Goal: Task Accomplishment & Management: Manage account settings

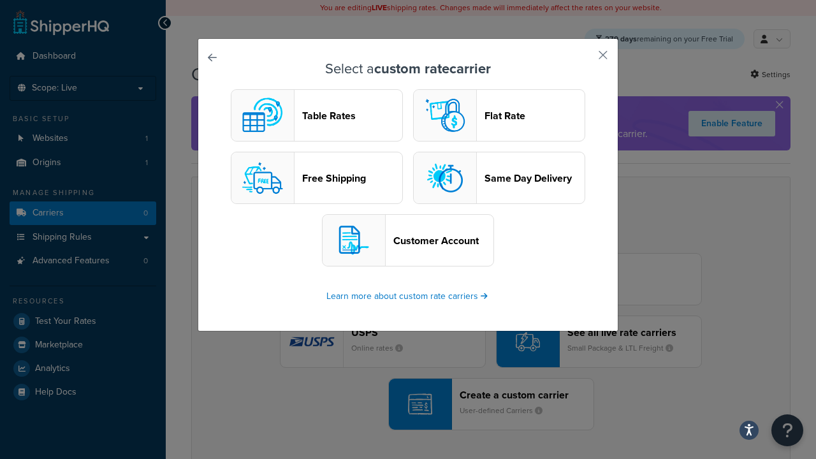
click at [317, 116] on header "Table Rates" at bounding box center [352, 116] width 100 height 12
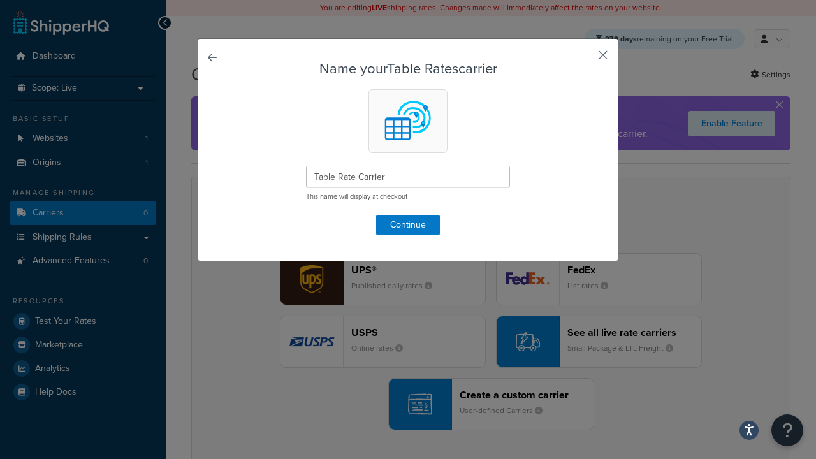
click at [584, 59] on button "button" at bounding box center [584, 59] width 3 height 3
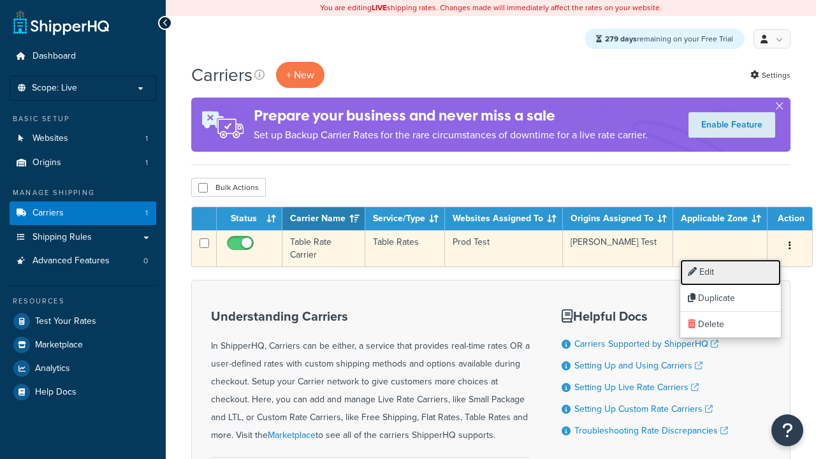
click at [731, 272] on link "Edit" at bounding box center [730, 273] width 101 height 26
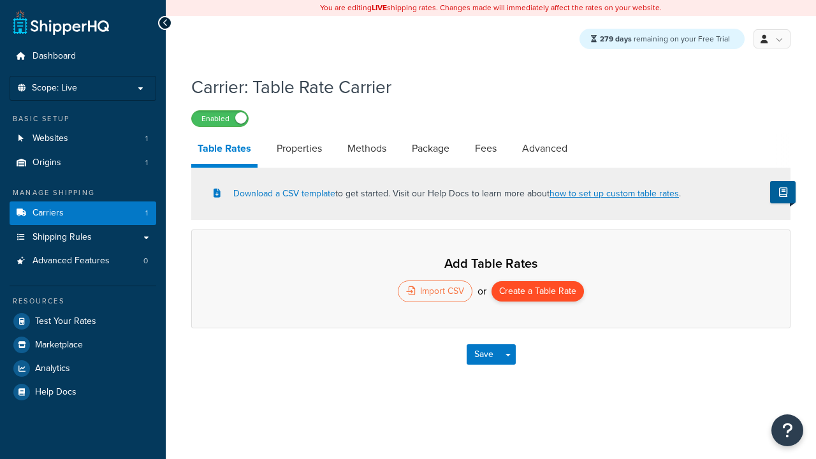
click at [538, 293] on button "Create a Table Rate" at bounding box center [538, 291] width 92 height 20
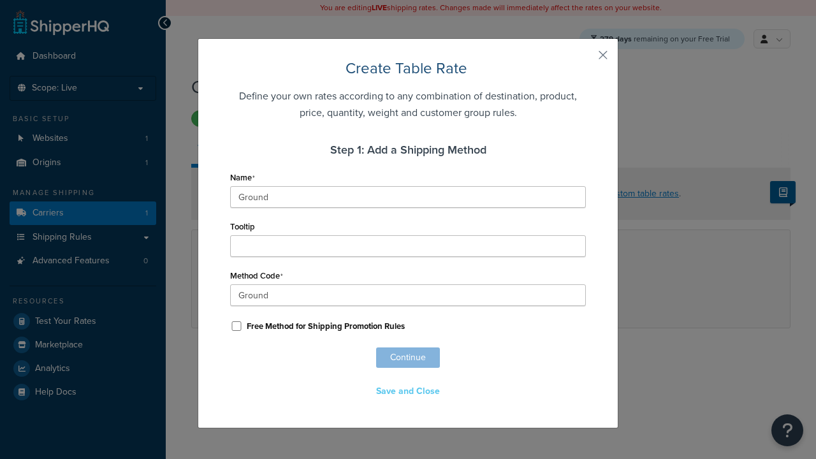
scroll to position [823, 0]
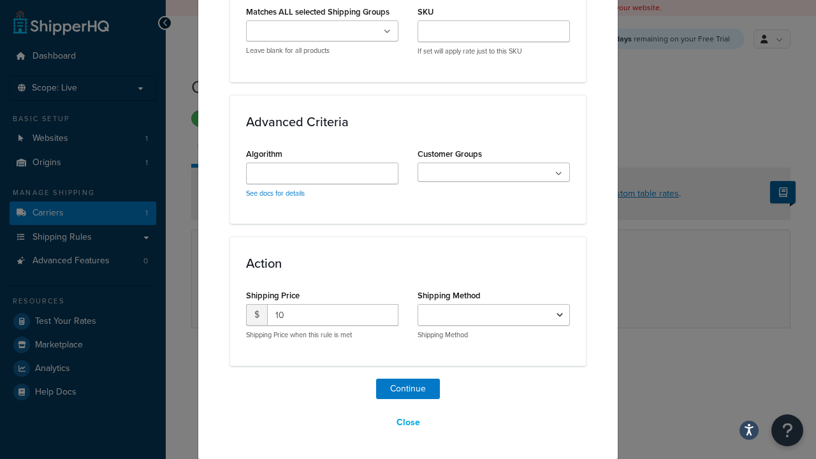
select select "25"
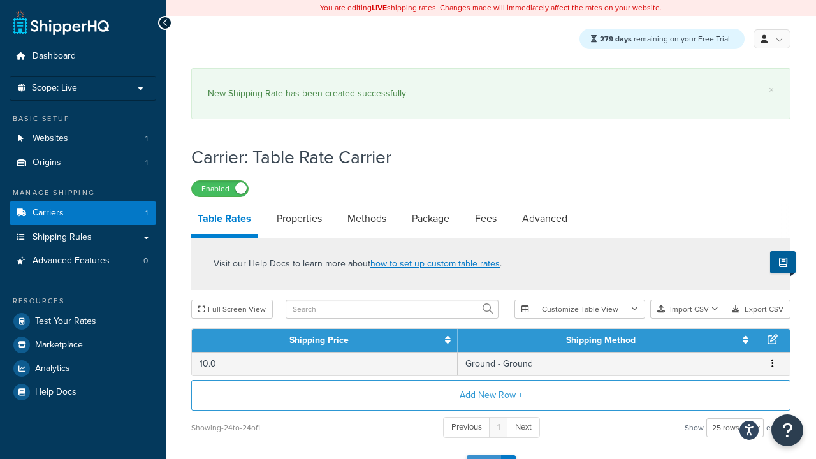
click at [483, 455] on button "Save" at bounding box center [484, 465] width 34 height 20
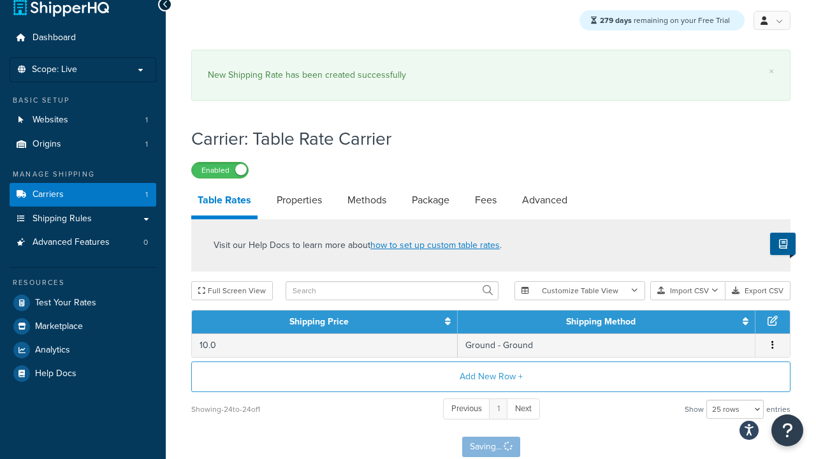
scroll to position [0, 0]
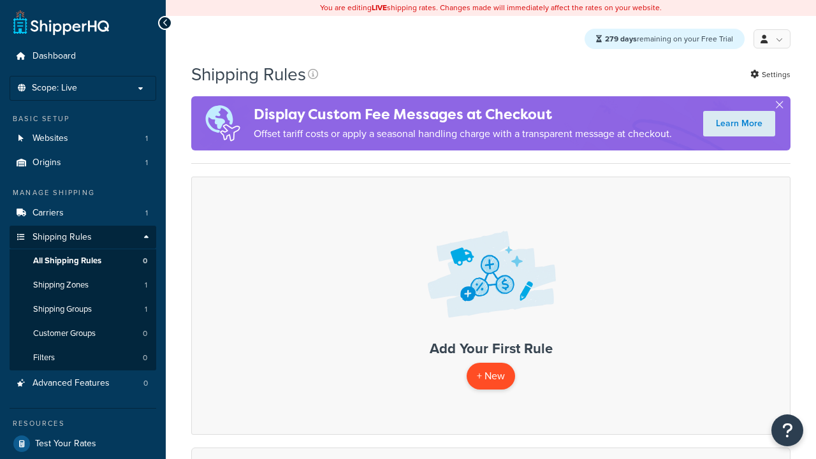
click at [490, 377] on p "+ New" at bounding box center [491, 376] width 48 height 26
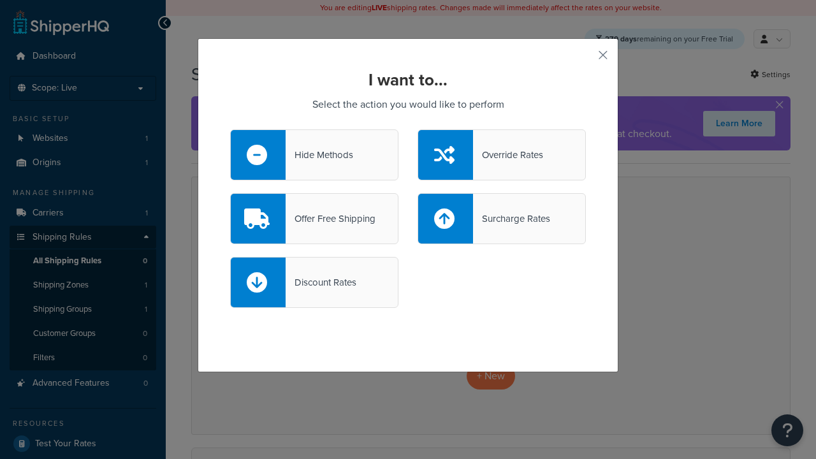
click at [502, 155] on div "Override Rates" at bounding box center [508, 155] width 70 height 18
click at [0, 0] on input "Override Rates" at bounding box center [0, 0] width 0 height 0
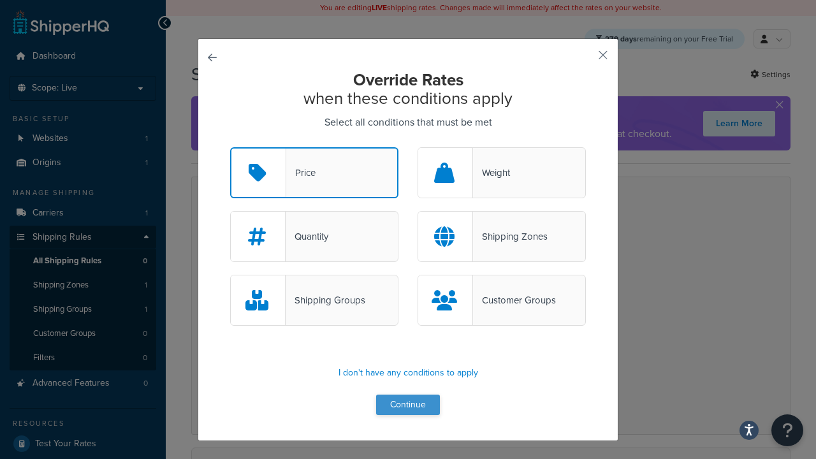
click at [408, 406] on button "Continue" at bounding box center [408, 405] width 64 height 20
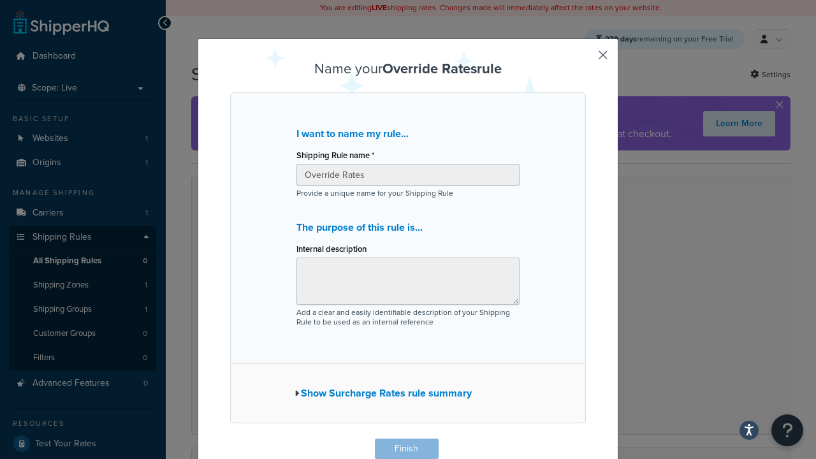
scroll to position [1, 0]
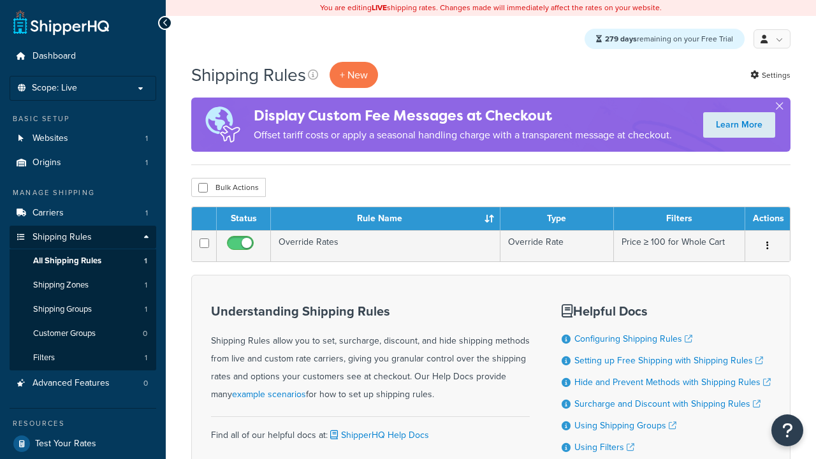
click at [244, 220] on th "Status" at bounding box center [244, 218] width 54 height 23
click at [385, 220] on th "Rule Name" at bounding box center [386, 218] width 230 height 23
click at [557, 220] on th "Type" at bounding box center [558, 218] width 114 height 23
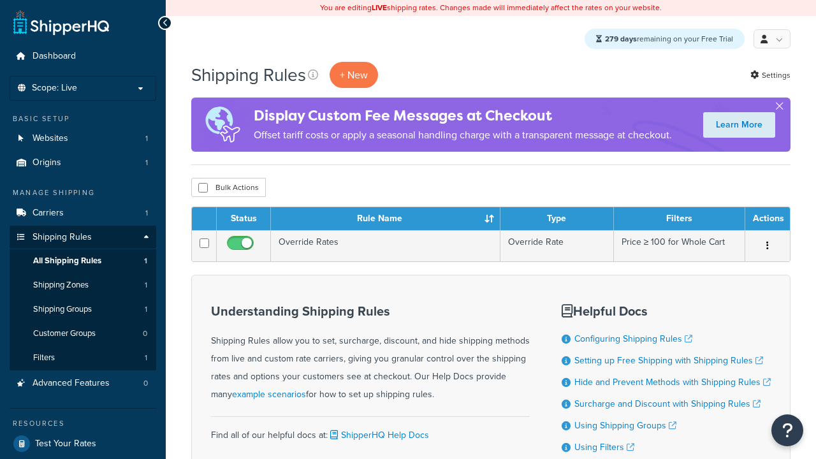
click at [557, 220] on th "Type" at bounding box center [558, 218] width 114 height 23
click at [679, 220] on th "Filters" at bounding box center [679, 218] width 131 height 23
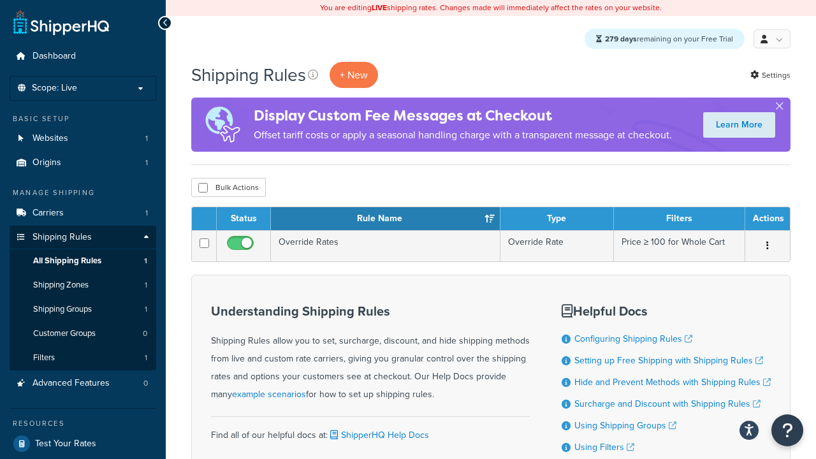
click at [679, 220] on th "Filters" at bounding box center [679, 218] width 131 height 23
click at [767, 220] on th "Actions" at bounding box center [768, 218] width 45 height 23
click at [314, 75] on icon at bounding box center [313, 75] width 10 height 10
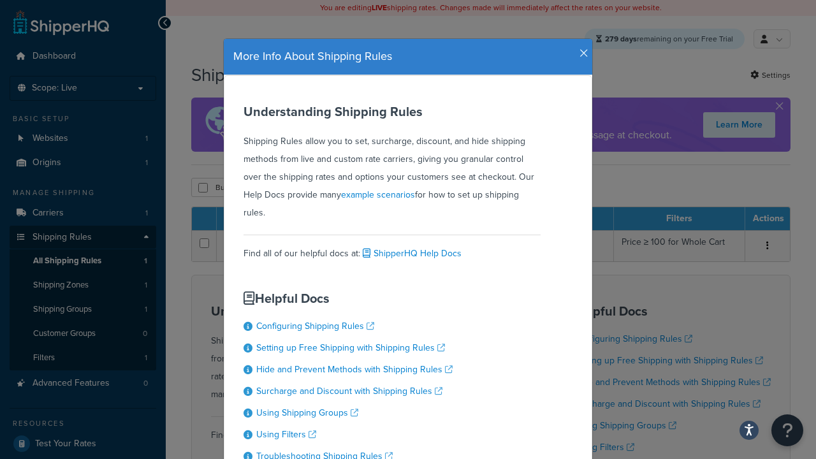
click at [581, 48] on icon "button" at bounding box center [584, 53] width 9 height 11
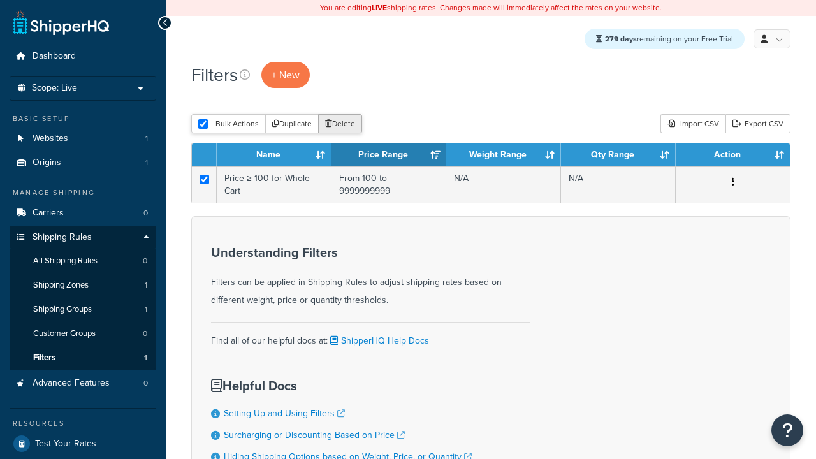
click at [339, 125] on button "Delete" at bounding box center [340, 123] width 44 height 19
